Goal: Transaction & Acquisition: Register for event/course

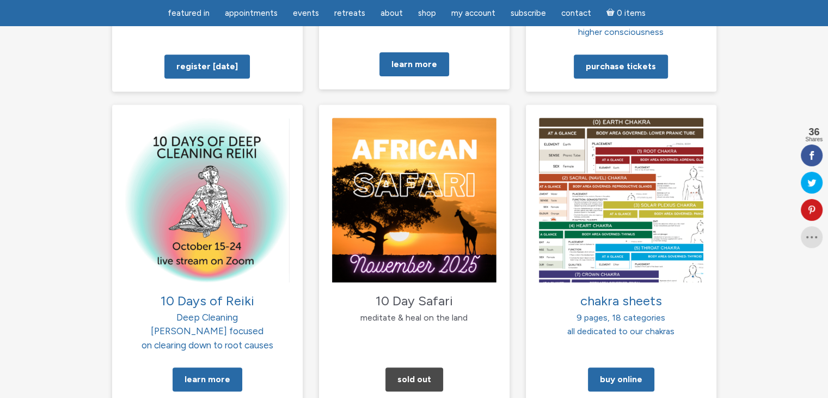
scroll to position [1144, 0]
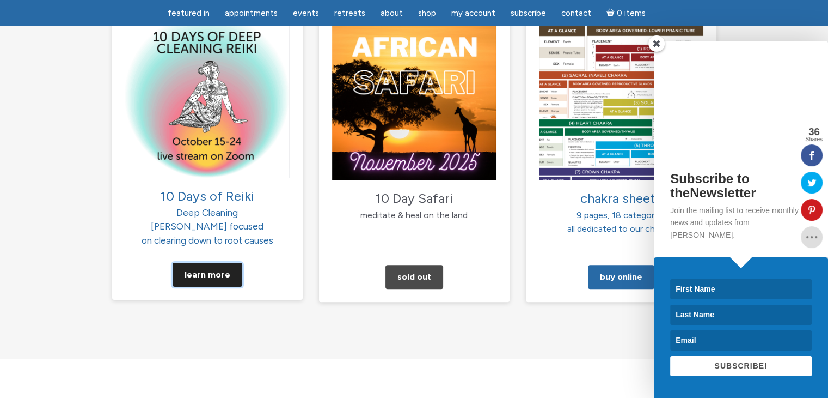
click at [198, 262] on link "Learn More" at bounding box center [208, 274] width 70 height 24
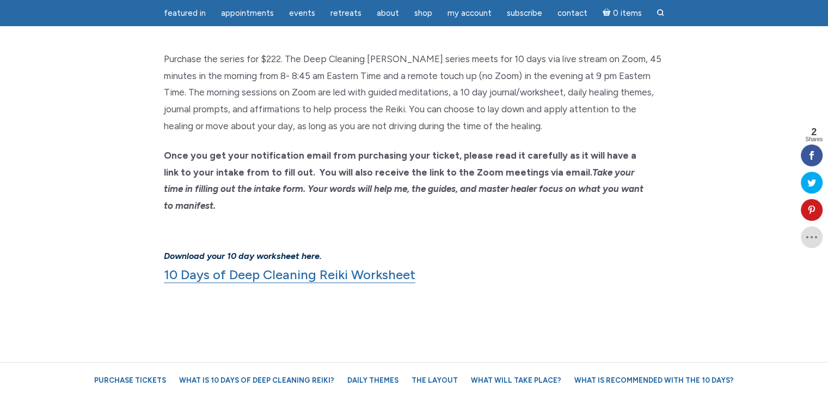
scroll to position [817, 0]
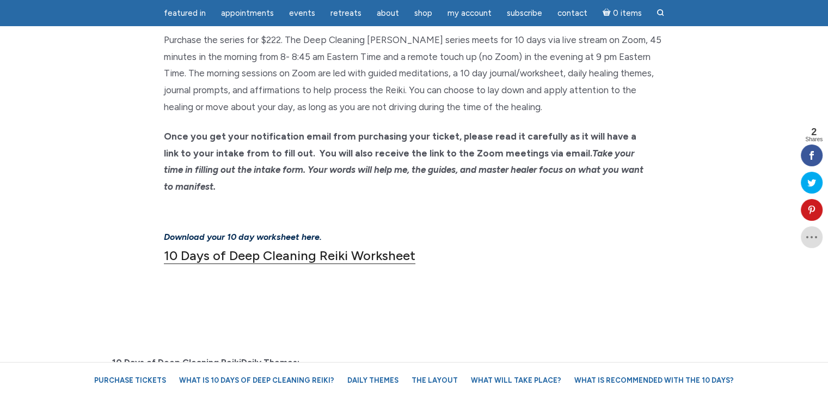
click at [290, 247] on link "10 Days of Deep Cleaning Reiki Worksheet" at bounding box center [290, 255] width 252 height 16
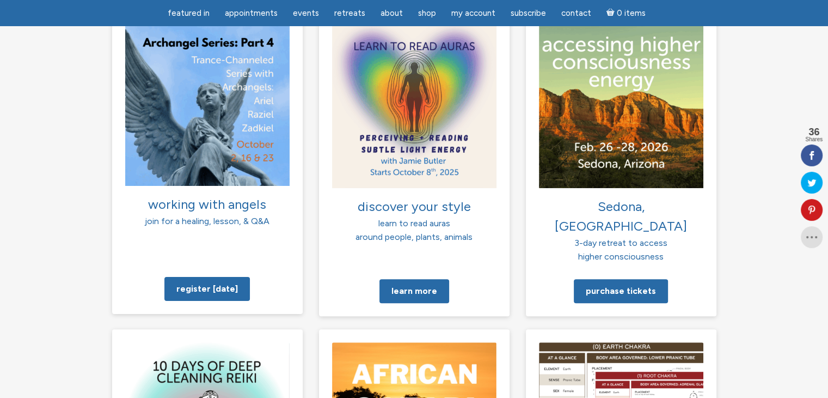
scroll to position [1035, 0]
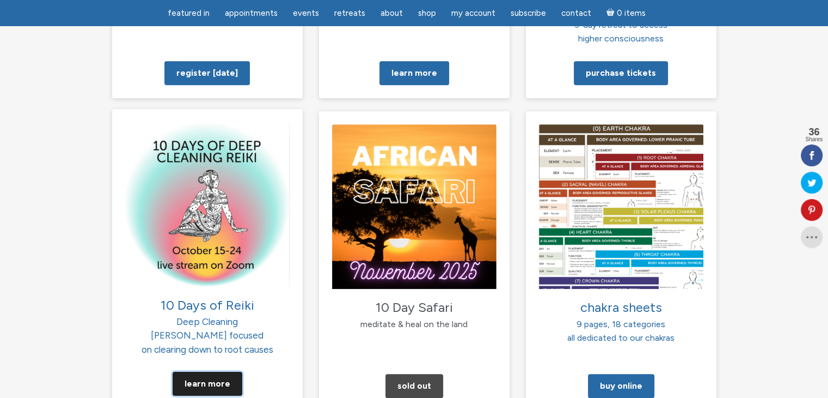
click at [210, 371] on link "Learn More" at bounding box center [208, 383] width 70 height 24
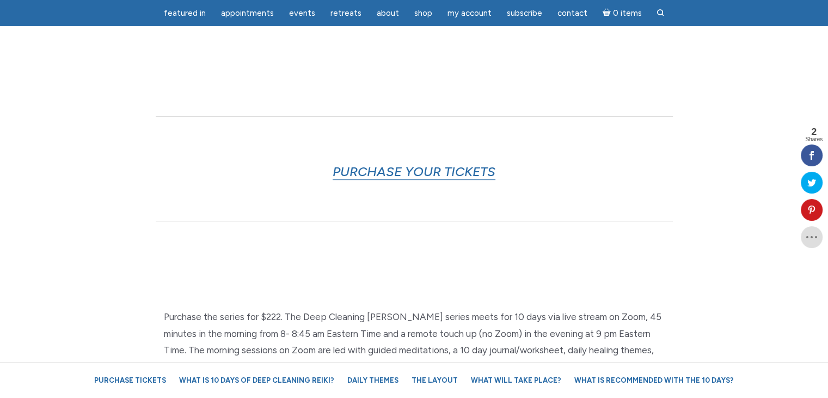
scroll to position [599, 0]
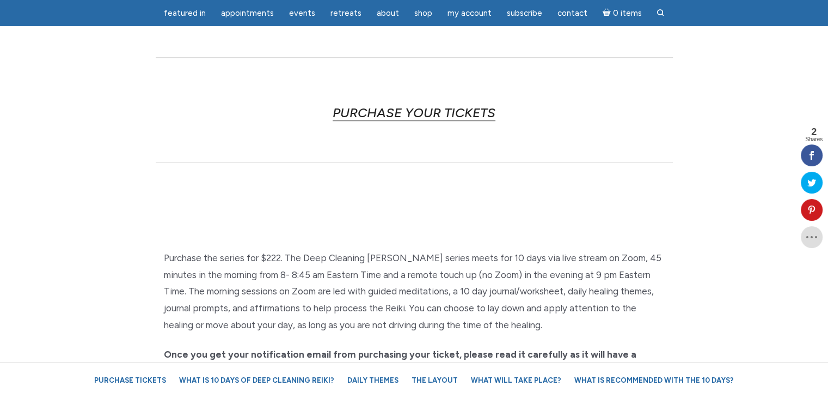
click at [444, 109] on link "PURCHASE YOUR TICKETS" at bounding box center [414, 113] width 163 height 16
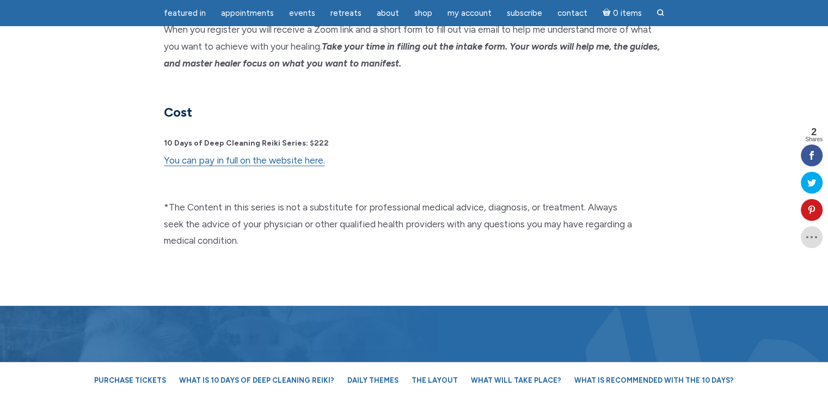
scroll to position [2858, 0]
click at [262, 155] on link "You can pay in full on the website here." at bounding box center [244, 160] width 161 height 11
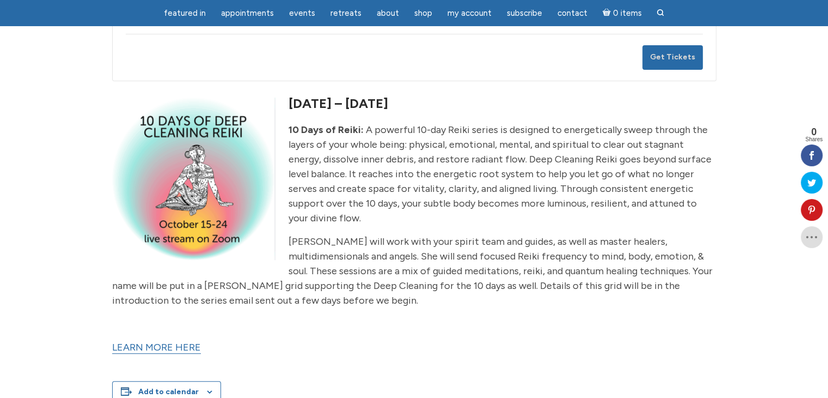
scroll to position [436, 0]
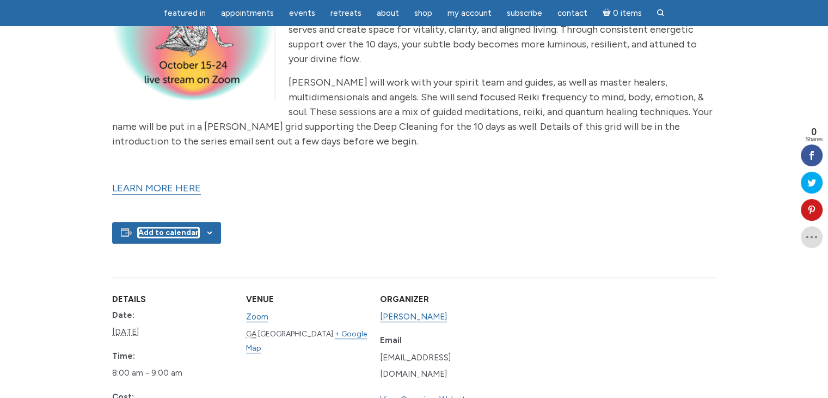
click at [179, 228] on button "Add to calendar" at bounding box center [168, 232] width 60 height 9
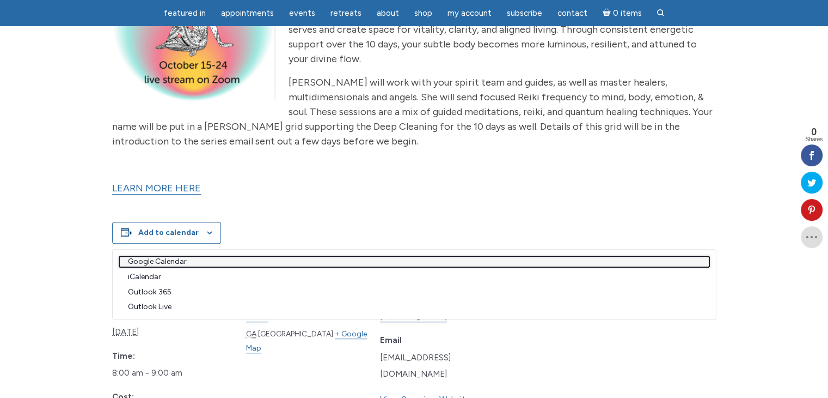
click at [172, 256] on link "Google Calendar" at bounding box center [414, 261] width 590 height 11
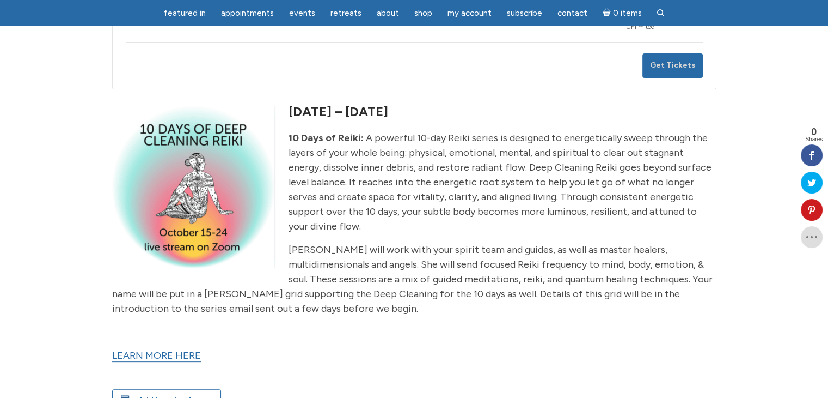
scroll to position [327, 0]
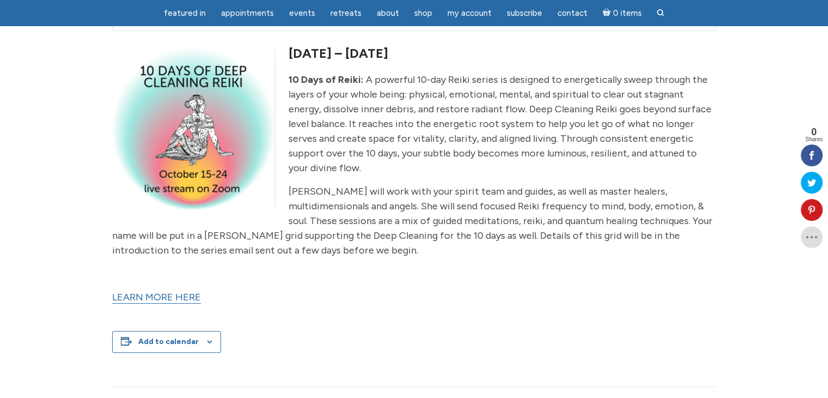
click at [168, 291] on link "LEARN MORE HERE" at bounding box center [156, 297] width 89 height 13
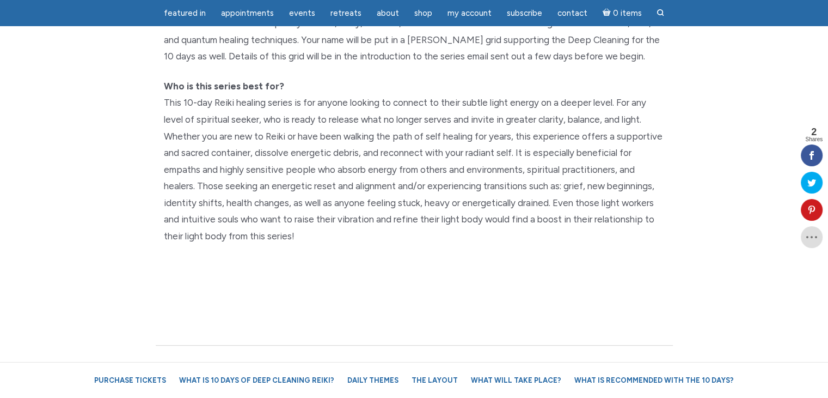
scroll to position [490, 0]
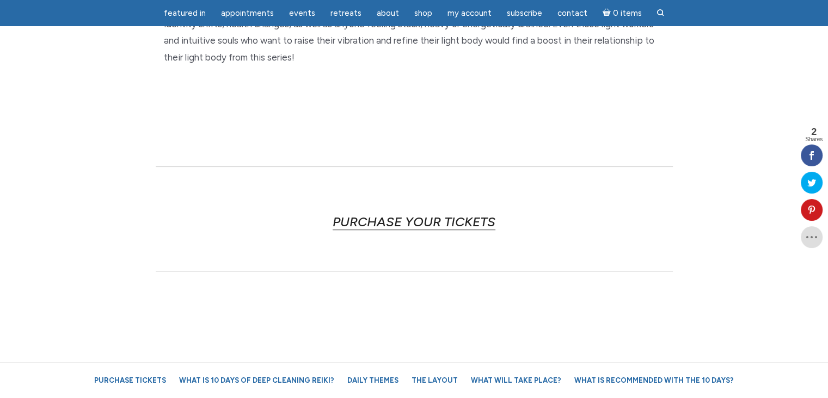
click at [378, 220] on link "PURCHASE YOUR TICKETS" at bounding box center [414, 221] width 163 height 16
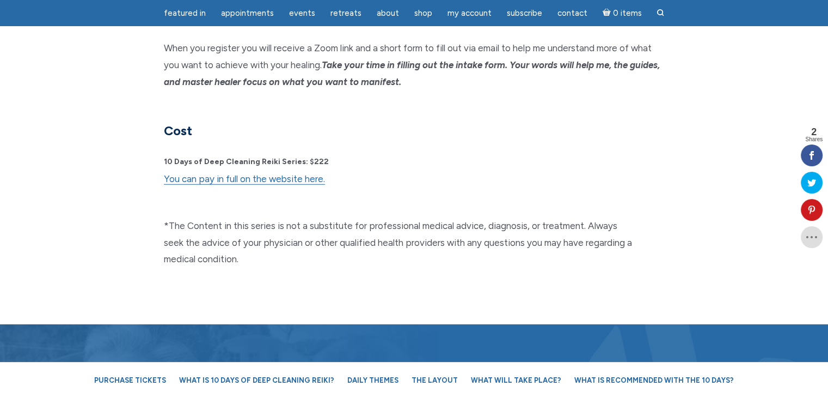
scroll to position [2858, 0]
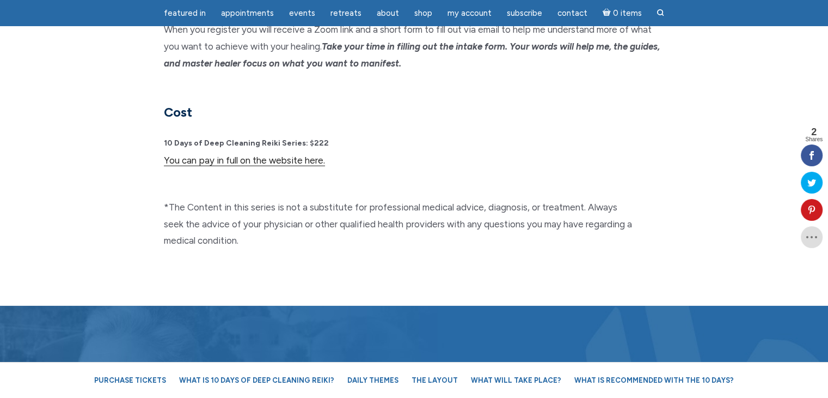
click at [257, 155] on link "You can pay in full on the website here." at bounding box center [244, 160] width 161 height 11
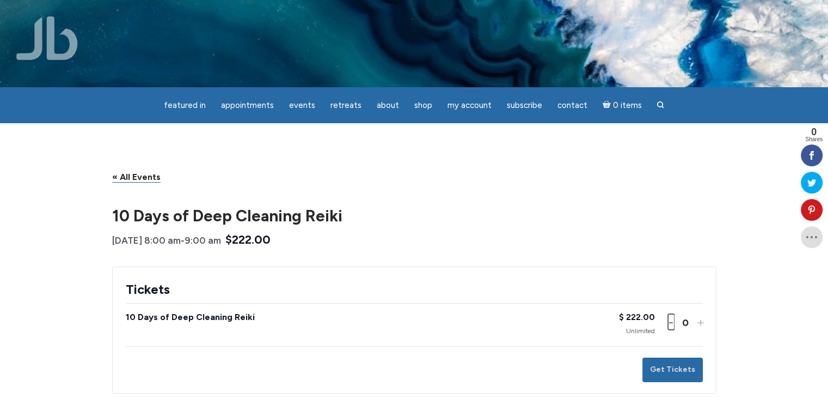
click at [671, 323] on button "Decrease ticket quantity for 10 Days of Deep Cleaning Reiki -" at bounding box center [671, 322] width 7 height 16
click at [701, 325] on button "Increase ticket quantity for 10 Days of Deep Cleaning Reiki +" at bounding box center [699, 322] width 7 height 16
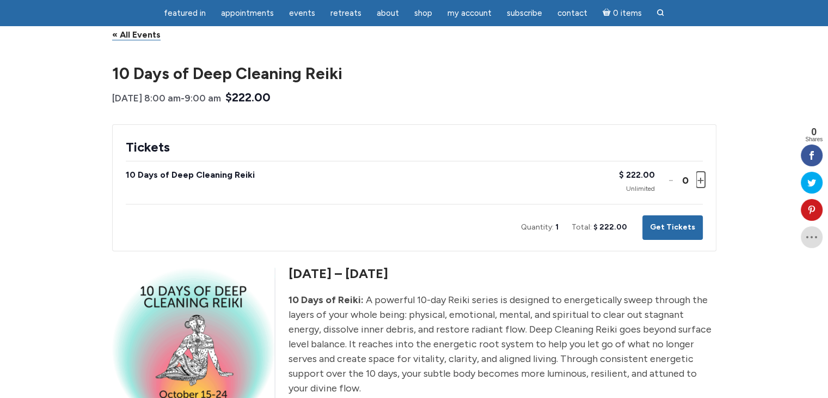
scroll to position [109, 0]
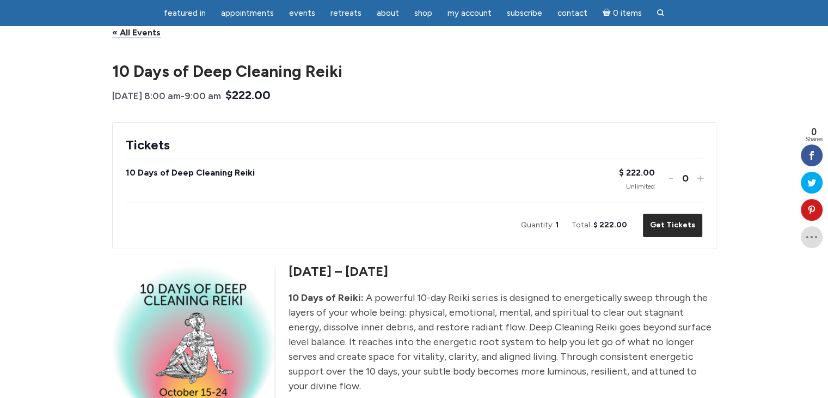
click at [677, 223] on button "Get Tickets" at bounding box center [673, 225] width 60 height 25
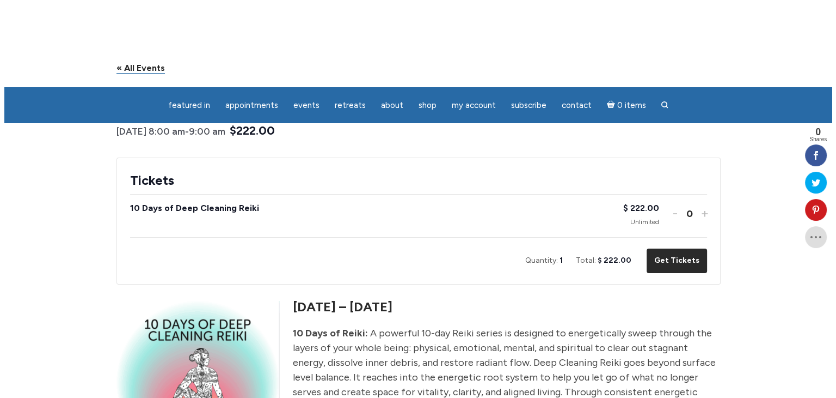
scroll to position [0, 0]
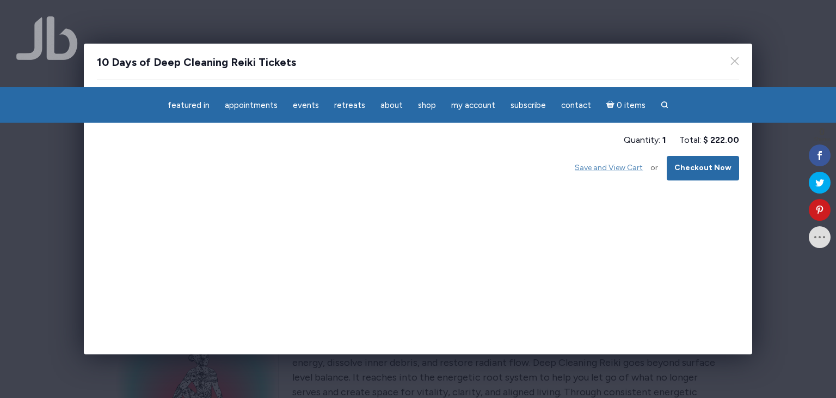
click at [603, 167] on button "Save and View Cart" at bounding box center [608, 168] width 83 height 25
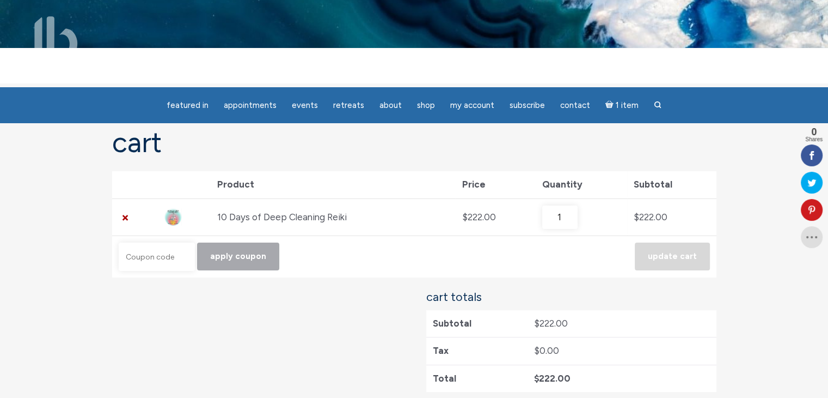
scroll to position [163, 0]
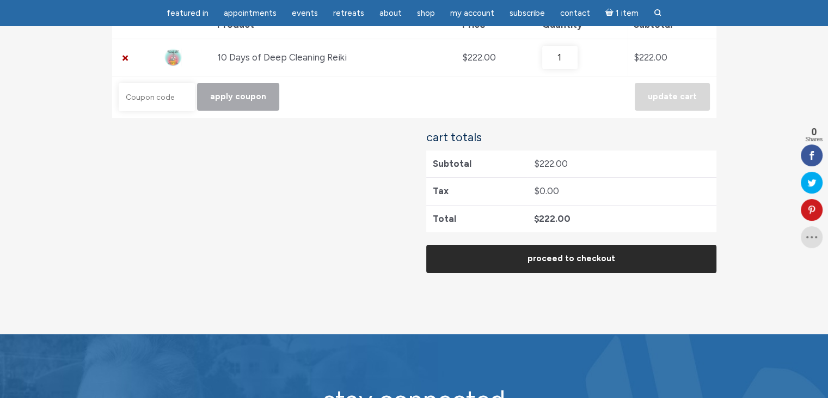
click at [591, 260] on link "Proceed to checkout" at bounding box center [571, 258] width 290 height 28
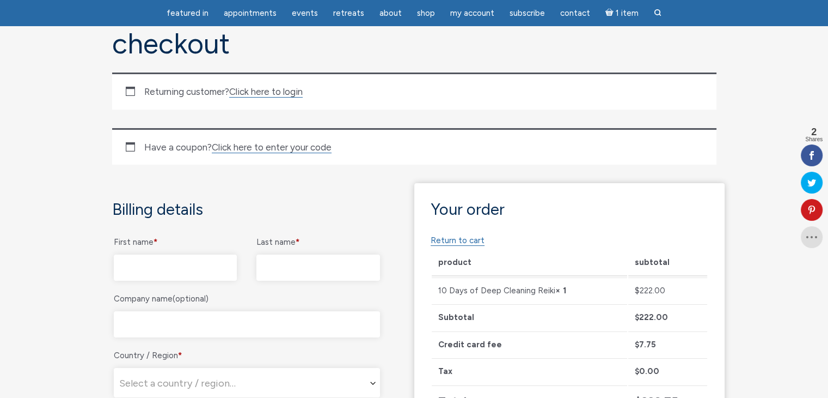
scroll to position [163, 0]
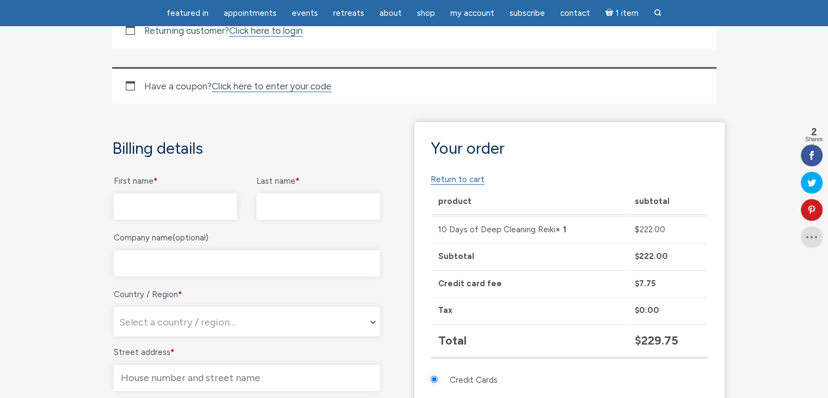
click at [194, 207] on input "First name *" at bounding box center [176, 206] width 124 height 26
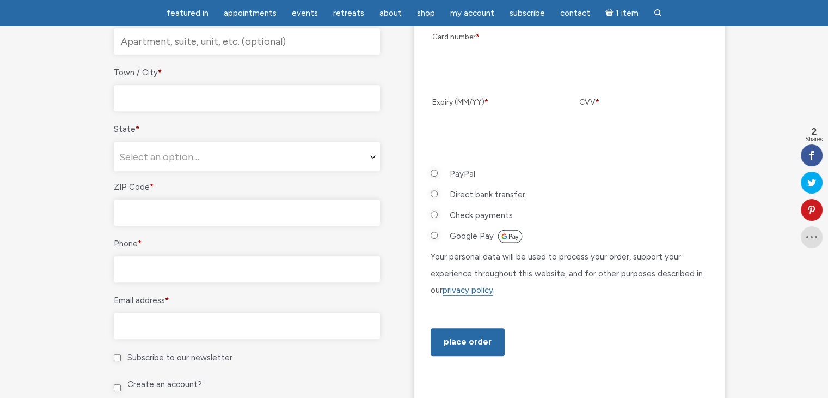
scroll to position [545, 0]
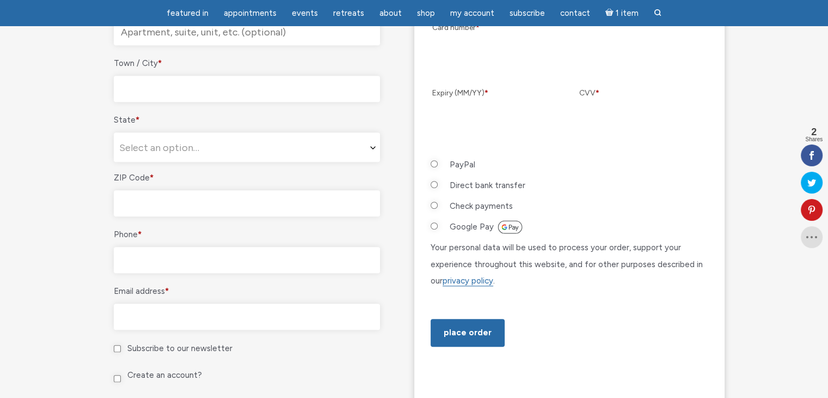
click at [433, 162] on input "PayPal" at bounding box center [434, 163] width 7 height 7
radio input "true"
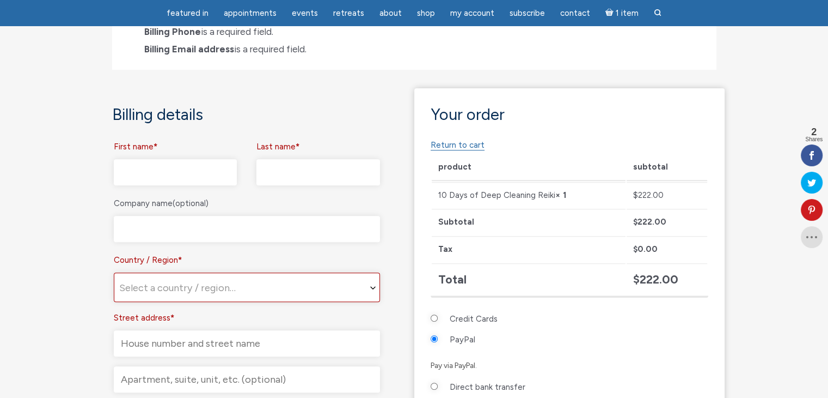
scroll to position [394, 0]
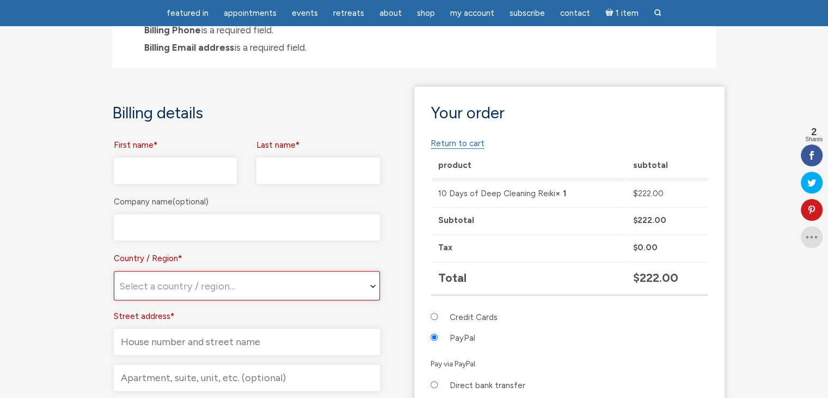
click at [142, 173] on input "First name *" at bounding box center [176, 170] width 124 height 26
type input "Isabelle"
type input "Baz"
select select "IE"
type input "26 Newtownparks"
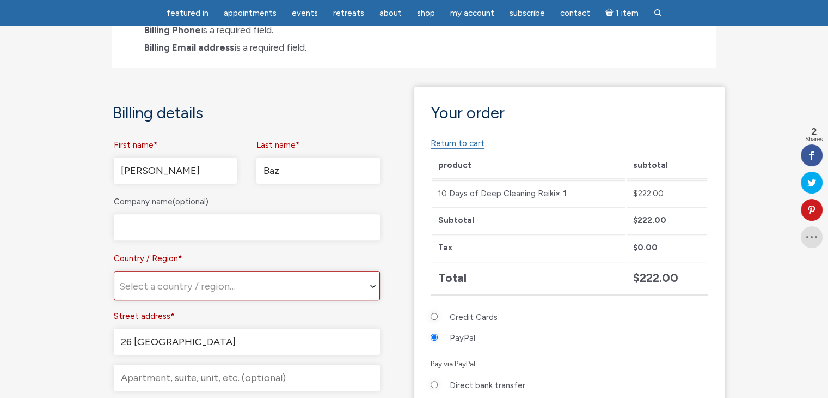
type input "Skerries"
type input "K34F750"
type input "+353866023442"
type input "bazisabelle@yahoo.ie"
select select "IE"
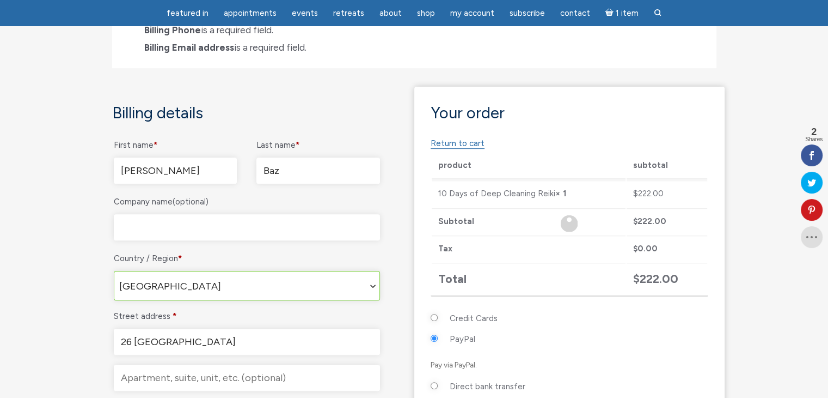
click at [162, 225] on input "Company name (optional)" at bounding box center [247, 227] width 266 height 26
click at [84, 242] on section "Checkout Returning customer? Click here to login If you have shopped with us be…" at bounding box center [414, 264] width 828 height 1143
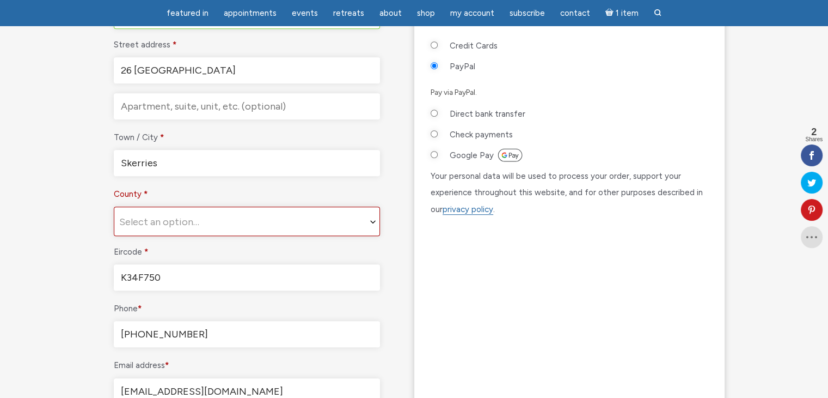
scroll to position [666, 0]
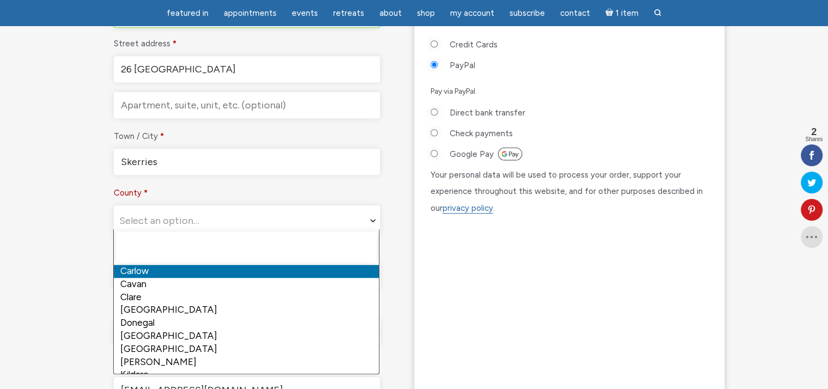
click at [168, 216] on span "Select an option…" at bounding box center [159, 221] width 80 height 12
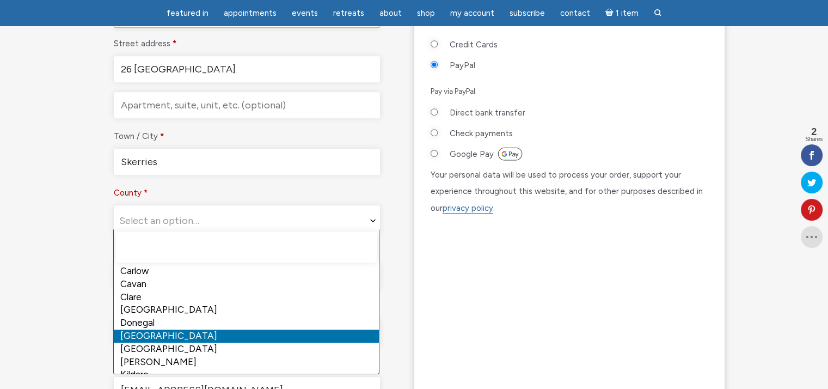
drag, startPoint x: 166, startPoint y: 334, endPoint x: 163, endPoint y: 329, distance: 5.6
select select "D"
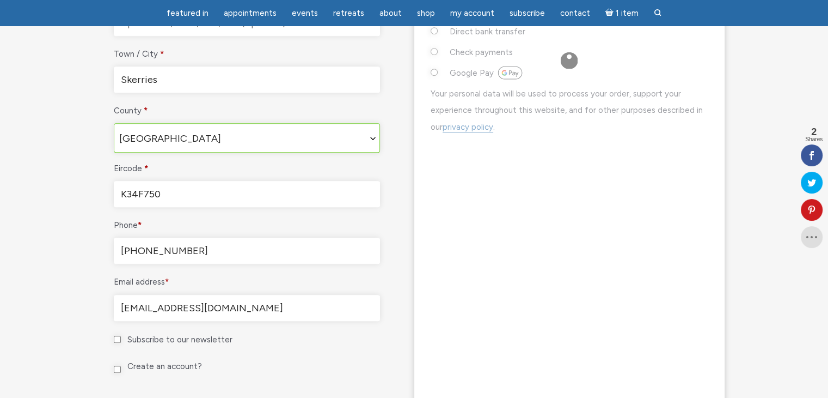
scroll to position [829, 0]
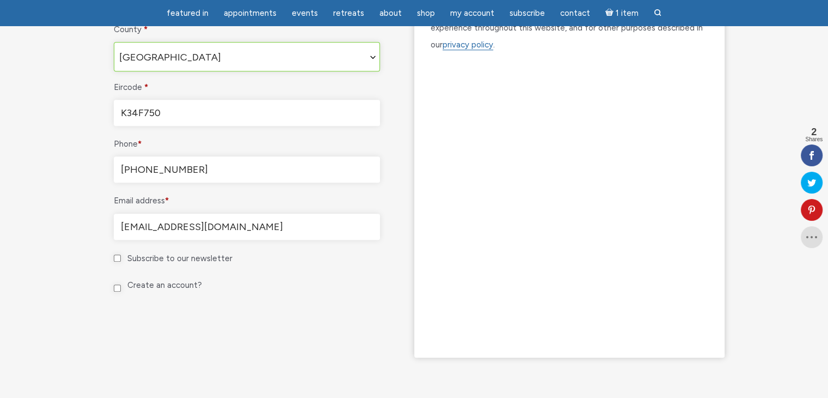
click at [117, 256] on input "Subscribe to our newsletter" at bounding box center [117, 257] width 7 height 7
checkbox input "true"
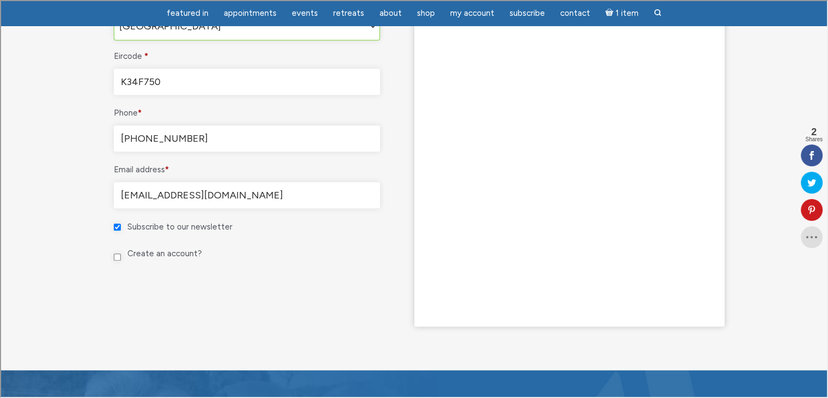
scroll to position [472, 0]
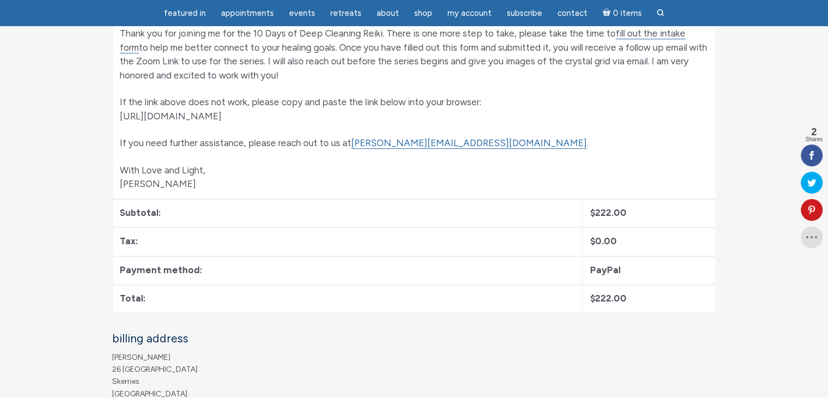
scroll to position [327, 0]
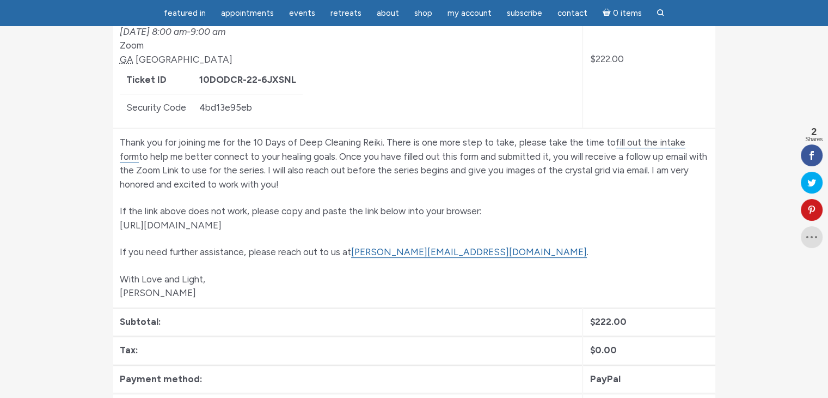
click at [752, 129] on section "Checkout Thank you. Your order has been received. Order number: 56063 Date: [DA…" at bounding box center [414, 196] width 828 height 872
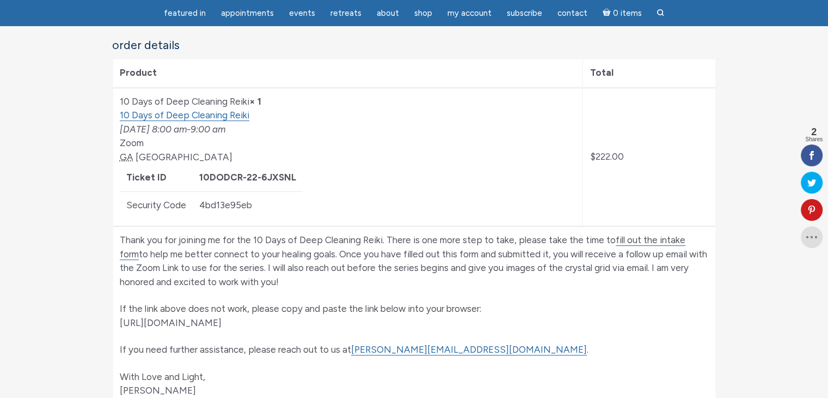
scroll to position [218, 0]
